Goal: Transaction & Acquisition: Purchase product/service

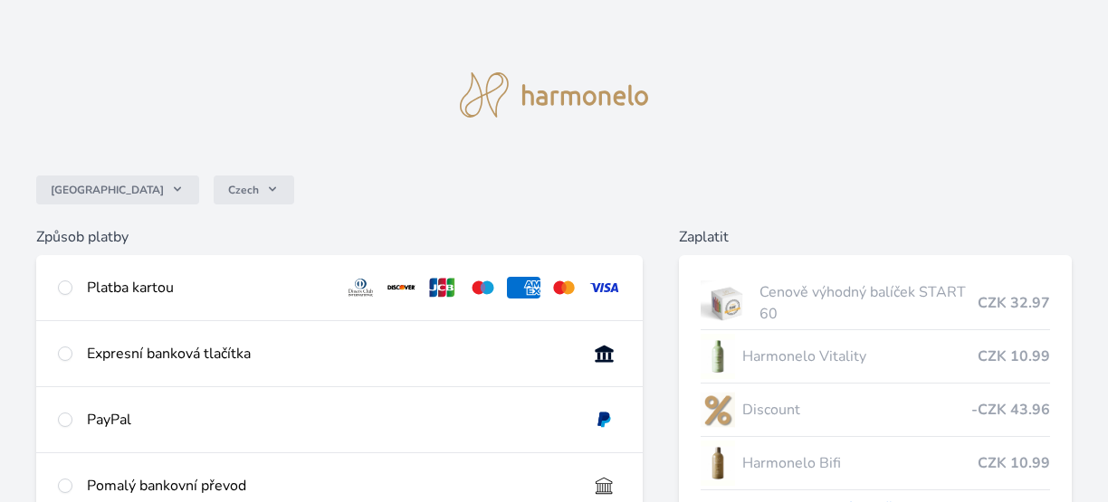
click at [785, 159] on div "Česko Czech" at bounding box center [553, 190] width 1035 height 72
click at [69, 290] on input "radio" at bounding box center [65, 288] width 14 height 14
radio input "true"
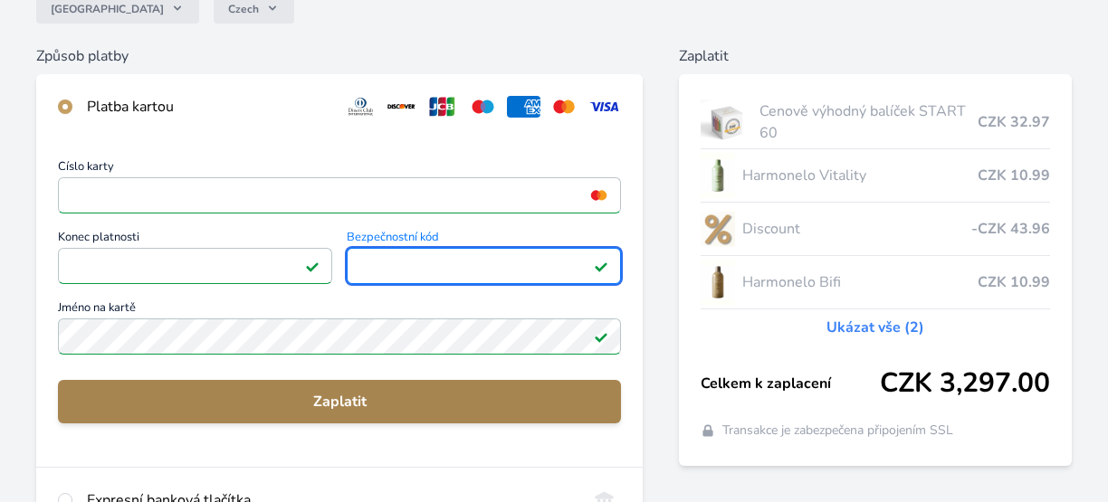
scroll to position [271, 0]
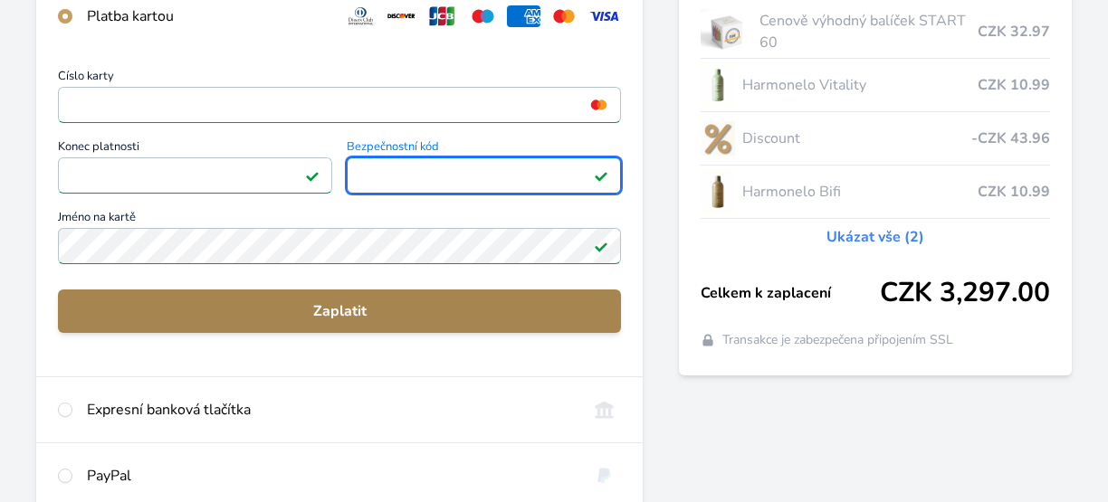
click at [329, 307] on span "Zaplatit" at bounding box center [339, 311] width 534 height 22
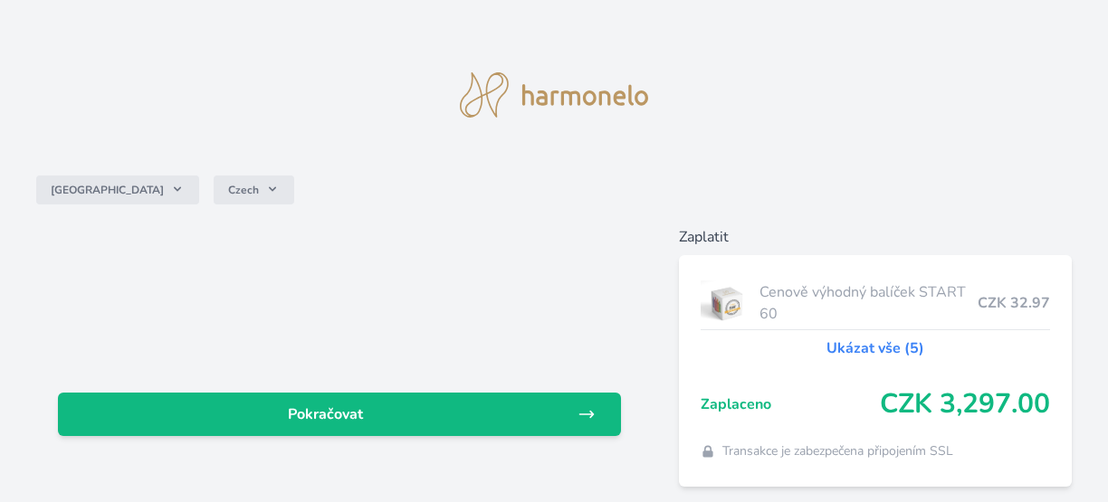
scroll to position [63, 0]
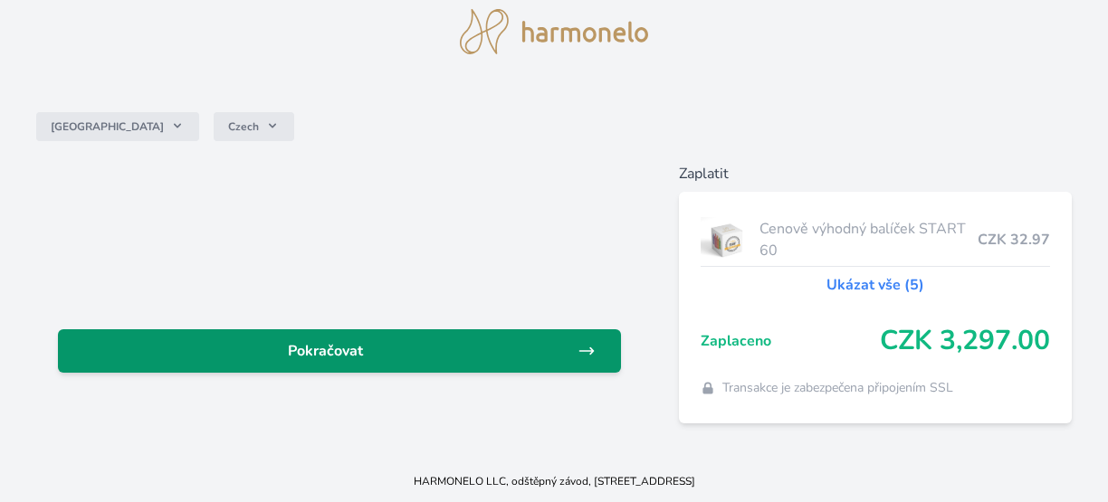
click at [355, 344] on span "Pokračovat" at bounding box center [324, 351] width 505 height 22
